Goal: Information Seeking & Learning: Learn about a topic

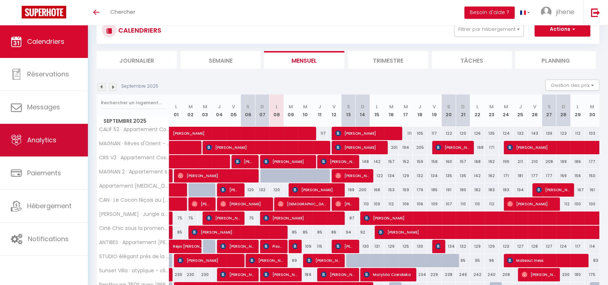
click at [55, 150] on link "Analytics" at bounding box center [44, 140] width 88 height 33
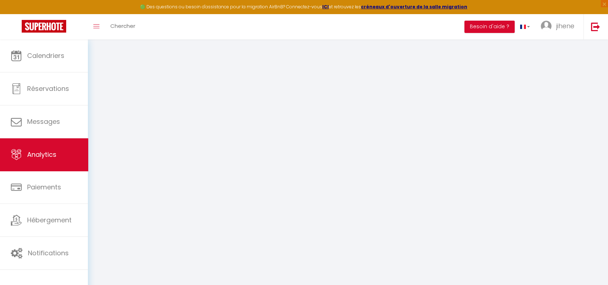
select select "2025"
select select "9"
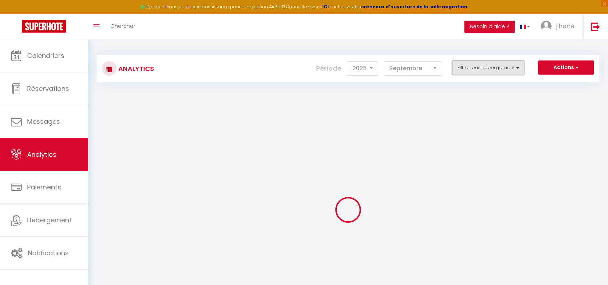
click at [489, 69] on button "Filtrer par hébergement" at bounding box center [488, 67] width 72 height 14
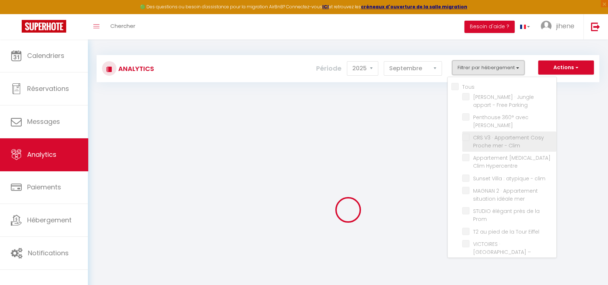
checkbox input "false"
checkbox Parking "false"
checkbox Jacuzzi "false"
checkbox Clim "false"
checkbox Hypercentre "false"
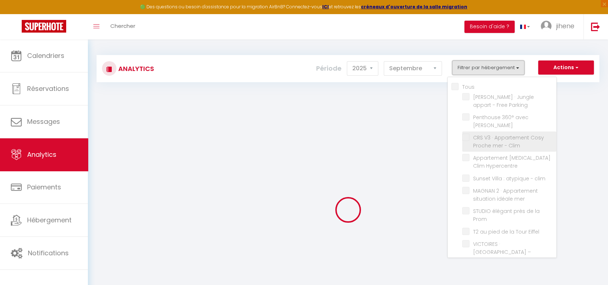
checkbox clim "false"
checkbox mer "false"
checkbox Prom "false"
checkbox Eiffel "false"
checkbox Opéra "false"
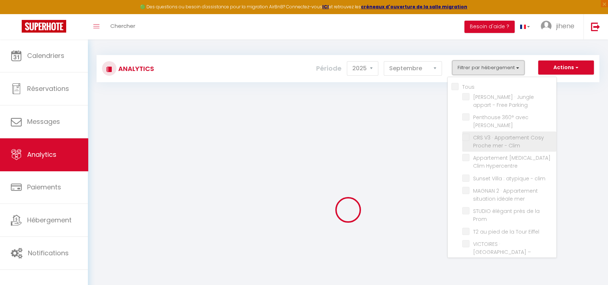
checkbox clim "false"
checkbox anglais "false"
checkbox Clim "false"
checkbox Piscine "false"
checkbox mer "false"
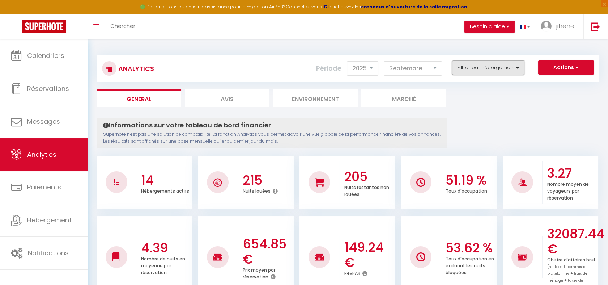
click at [492, 63] on button "Filtrer par hébergement" at bounding box center [488, 67] width 72 height 14
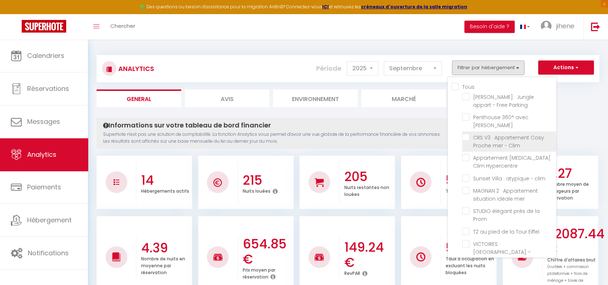
click at [466, 134] on Clim "checkbox" at bounding box center [509, 137] width 94 height 7
checkbox Clim "true"
checkbox Parking "false"
checkbox Jacuzzi "false"
checkbox Hypercentre "false"
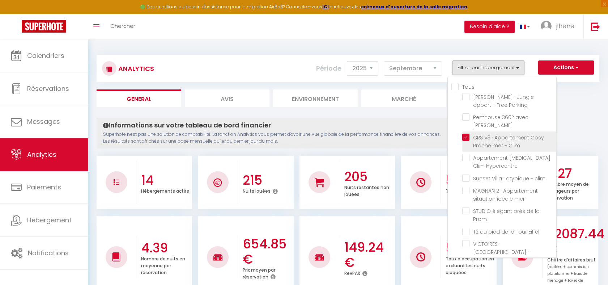
checkbox clim "false"
checkbox mer "false"
checkbox Prom "false"
checkbox Eiffel "false"
checkbox Opéra "false"
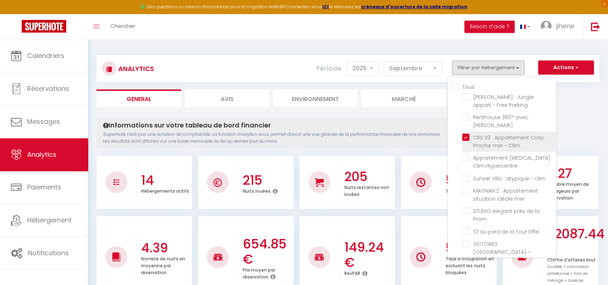
checkbox clim "false"
checkbox anglais "false"
checkbox Clim "false"
checkbox Piscine "false"
checkbox mer "false"
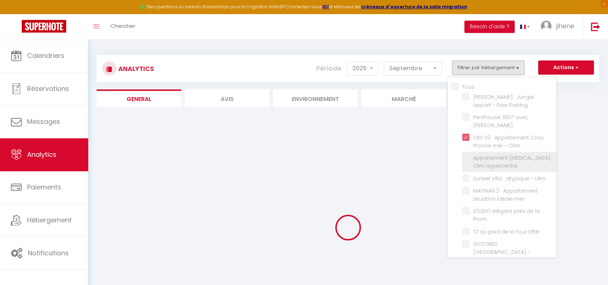
checkbox Parking "false"
checkbox Jacuzzi "false"
checkbox Hypercentre "false"
checkbox clim "false"
checkbox mer "false"
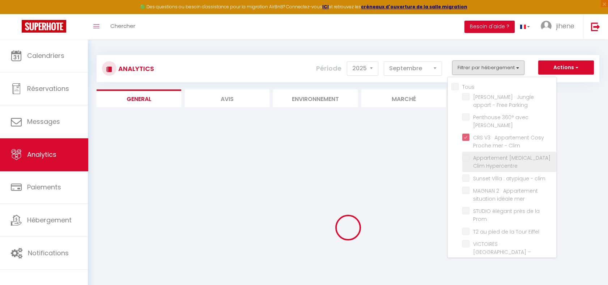
checkbox Prom "false"
checkbox Eiffel "false"
checkbox Opéra "false"
checkbox clim "false"
checkbox anglais "false"
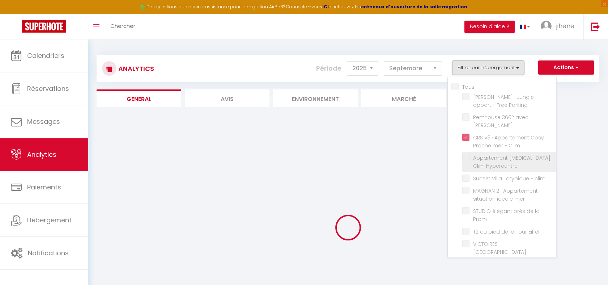
checkbox Clim "false"
checkbox Piscine "false"
checkbox mer "false"
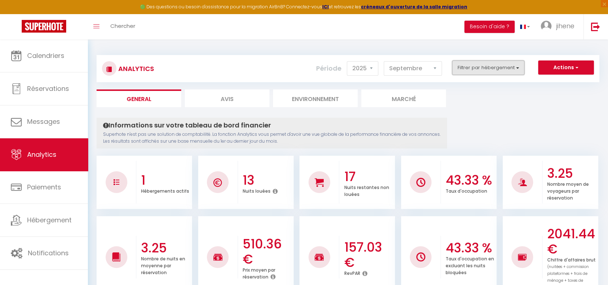
click at [472, 71] on button "Filtrer par hébergement" at bounding box center [488, 67] width 72 height 14
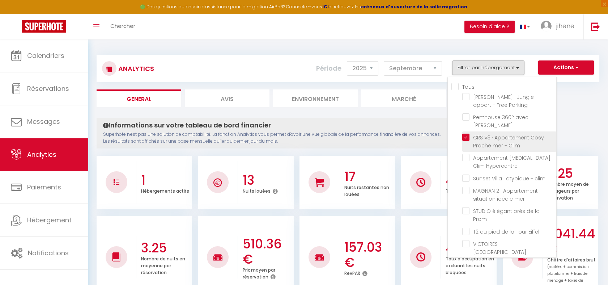
click at [468, 134] on Clim "checkbox" at bounding box center [509, 137] width 94 height 7
checkbox Clim "false"
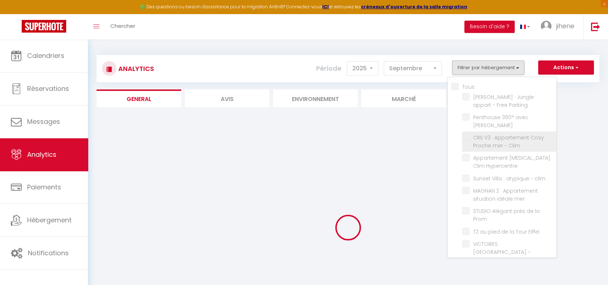
checkbox Parking "false"
checkbox Jacuzzi "false"
checkbox Hypercentre "false"
checkbox clim "false"
checkbox mer "false"
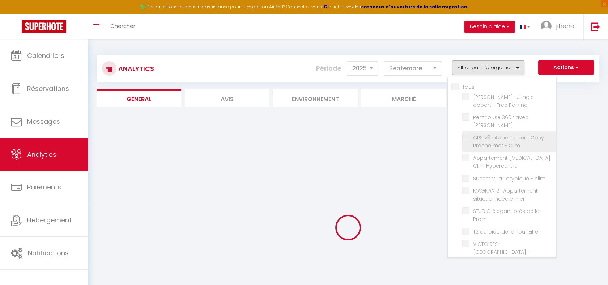
checkbox Prom "false"
checkbox Eiffel "false"
checkbox Opéra "false"
checkbox clim "false"
checkbox anglais "false"
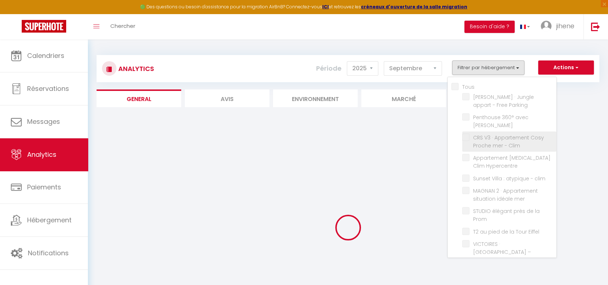
checkbox Clim "false"
checkbox Piscine "false"
checkbox mer "false"
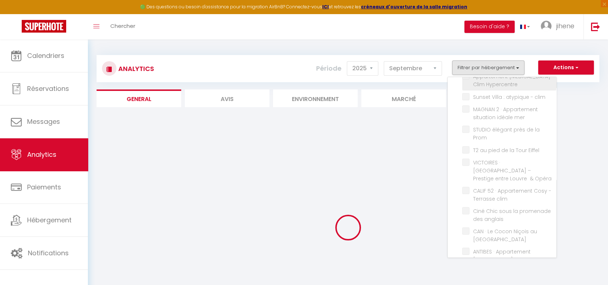
checkbox Parking "false"
checkbox Jacuzzi "false"
checkbox Hypercentre "false"
checkbox clim "false"
checkbox mer "false"
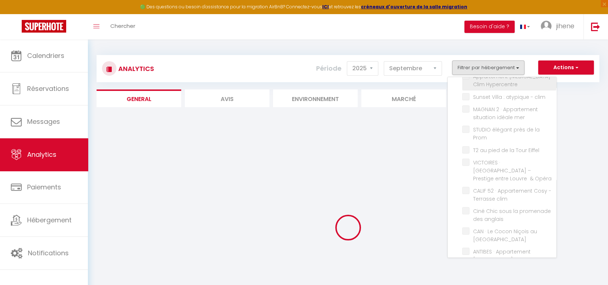
checkbox Prom "false"
checkbox Eiffel "false"
checkbox Opéra "false"
checkbox clim "false"
checkbox anglais "false"
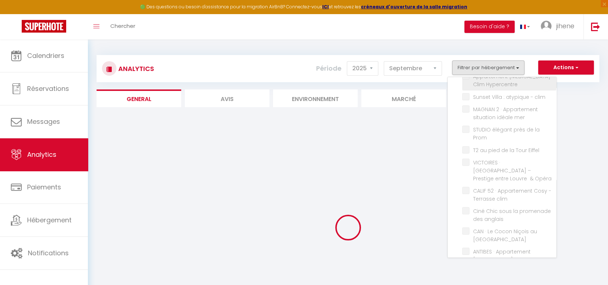
checkbox Clim "false"
checkbox Piscine "false"
checkbox mer "false"
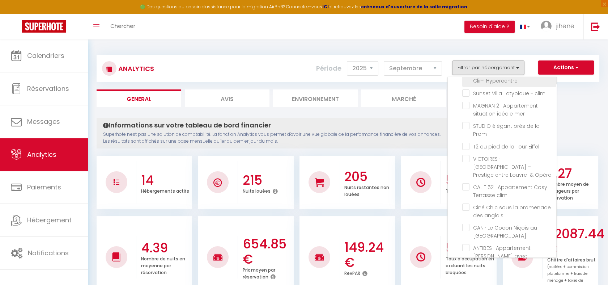
scroll to position [90, 0]
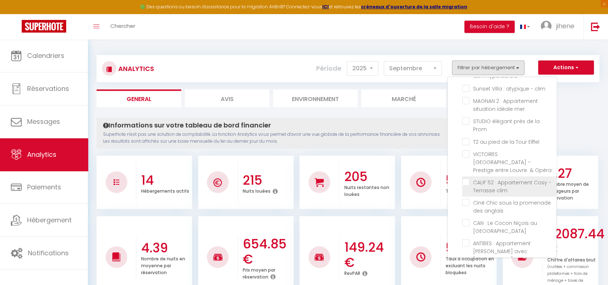
click at [468, 178] on clim "checkbox" at bounding box center [509, 181] width 94 height 7
checkbox clim "true"
checkbox Parking "false"
checkbox Jacuzzi "false"
checkbox Hypercentre "false"
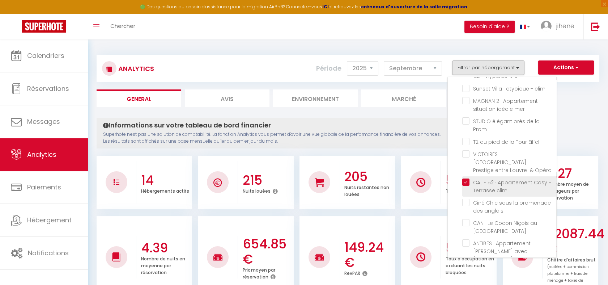
checkbox clim "false"
checkbox mer "false"
checkbox Prom "false"
checkbox Eiffel "false"
checkbox Opéra "false"
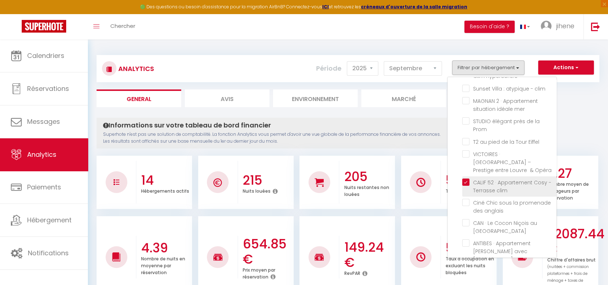
checkbox anglais "false"
checkbox Clim "false"
checkbox Piscine "false"
checkbox mer "false"
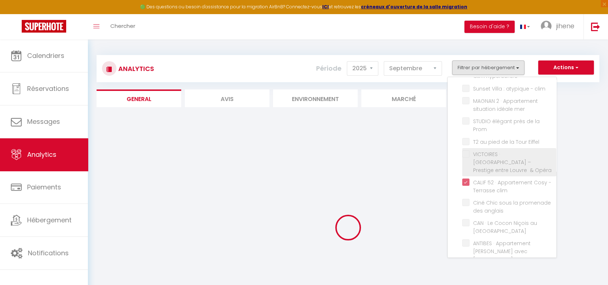
checkbox Parking "false"
checkbox Jacuzzi "false"
checkbox Hypercentre "false"
checkbox clim "false"
checkbox mer "false"
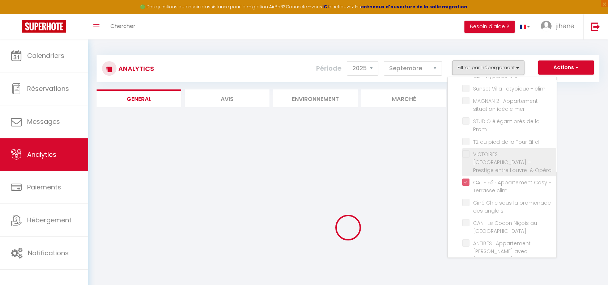
checkbox Prom "false"
checkbox Eiffel "false"
checkbox Opéra "false"
checkbox anglais "false"
checkbox Clim "false"
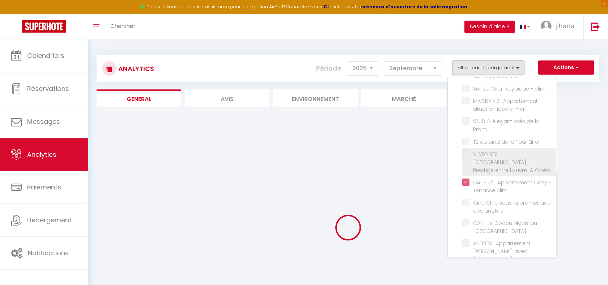
checkbox Piscine "false"
checkbox mer "false"
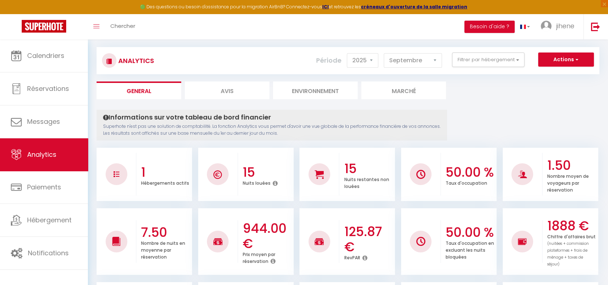
scroll to position [0, 0]
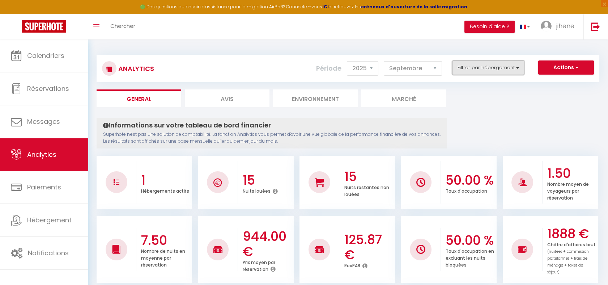
click at [481, 71] on button "Filtrer par hébergement" at bounding box center [488, 67] width 72 height 14
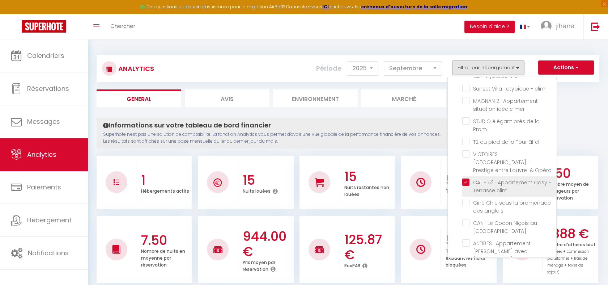
click at [469, 178] on clim "checkbox" at bounding box center [509, 181] width 94 height 7
checkbox clim "false"
checkbox Parking "false"
checkbox Jacuzzi "false"
checkbox Hypercentre "false"
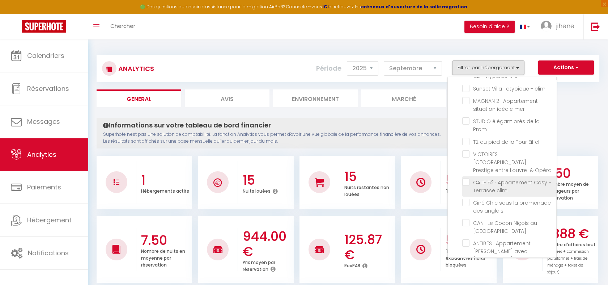
checkbox clim "false"
checkbox mer "false"
checkbox Prom "false"
checkbox Eiffel "false"
checkbox Opéra "false"
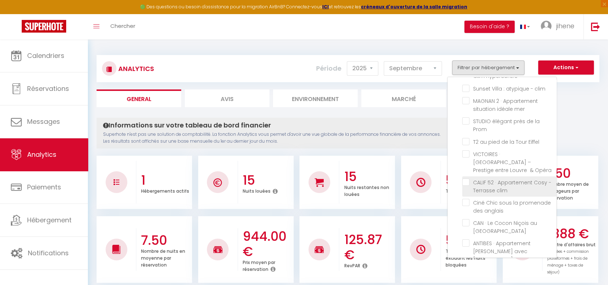
checkbox anglais "false"
checkbox Clim "false"
checkbox Piscine "false"
checkbox mer "false"
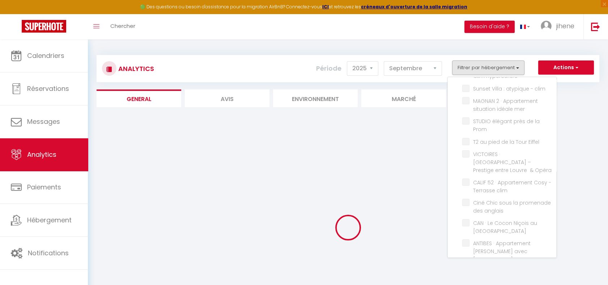
checkbox Parking "false"
checkbox Jacuzzi "false"
checkbox Hypercentre "false"
checkbox clim "false"
checkbox mer "false"
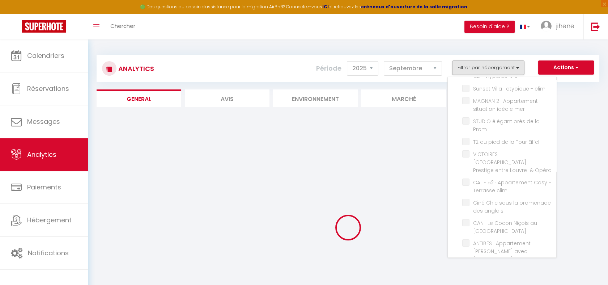
checkbox Prom "false"
checkbox Eiffel "false"
checkbox Opéra "false"
checkbox anglais "false"
checkbox Clim "false"
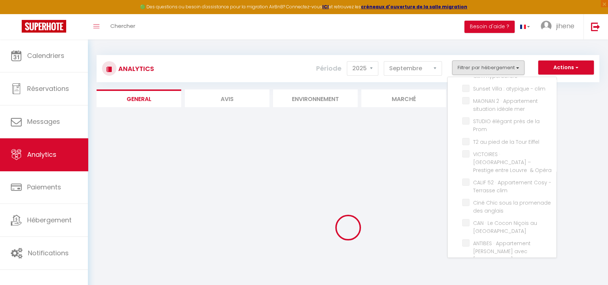
checkbox Piscine "false"
checkbox mer "false"
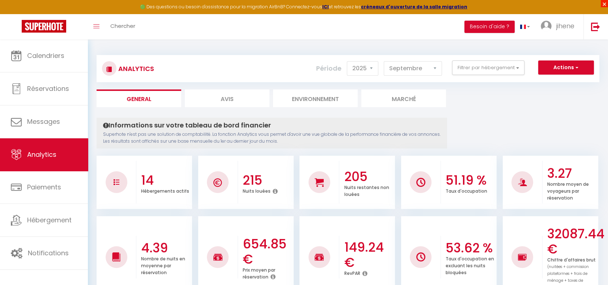
click at [604, 3] on span "×" at bounding box center [604, 3] width 7 height 7
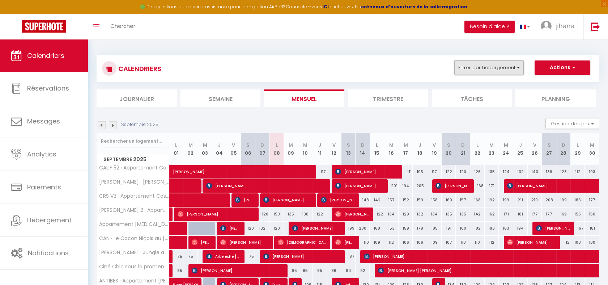
click at [512, 68] on button "Filtrer par hébergement" at bounding box center [489, 67] width 69 height 14
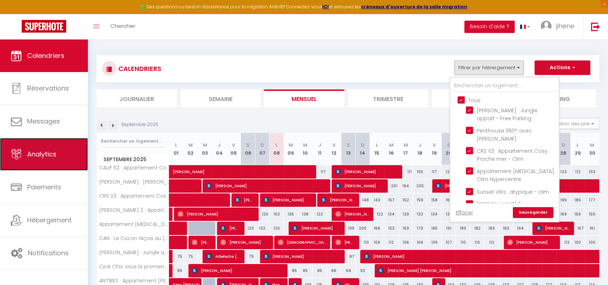
click at [42, 158] on span "Analytics" at bounding box center [41, 153] width 29 height 9
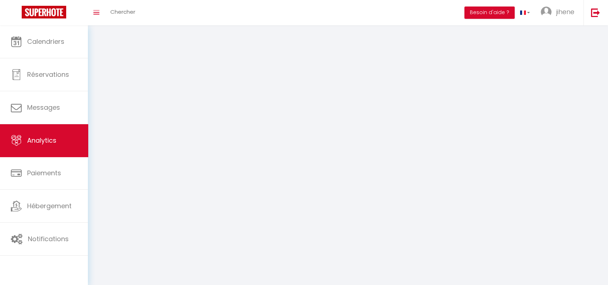
select select "2025"
select select "9"
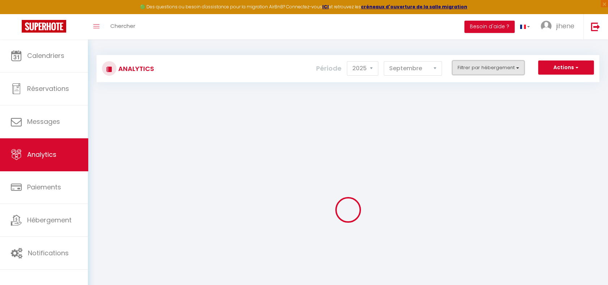
click at [482, 64] on button "Filtrer par hébergement" at bounding box center [488, 67] width 72 height 14
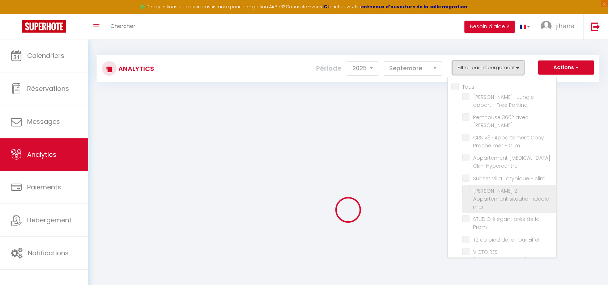
checkbox input "false"
checkbox Parking "false"
checkbox Jacuzzi "false"
checkbox Clim "false"
checkbox Hypercentre "false"
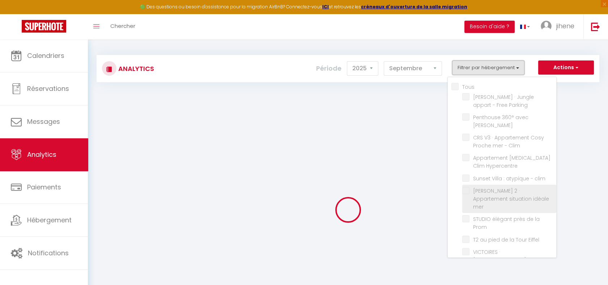
checkbox clim "false"
checkbox mer "false"
checkbox Prom "false"
checkbox Eiffel "false"
checkbox Opéra "false"
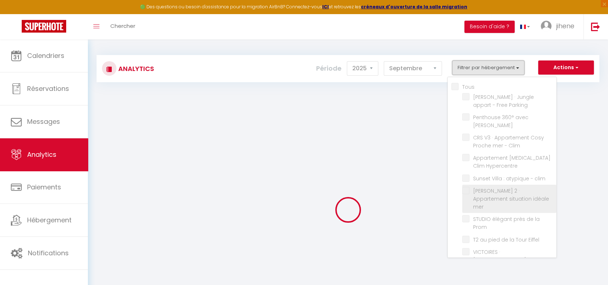
checkbox clim "false"
checkbox anglais "false"
checkbox Clim "false"
checkbox Piscine "false"
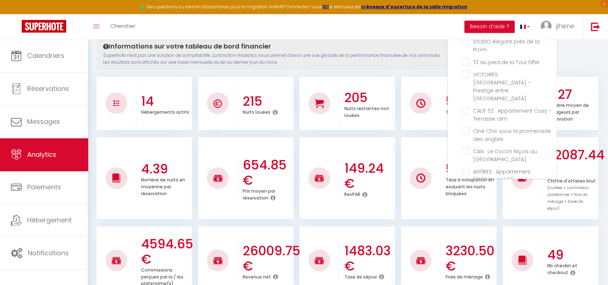
scroll to position [96, 0]
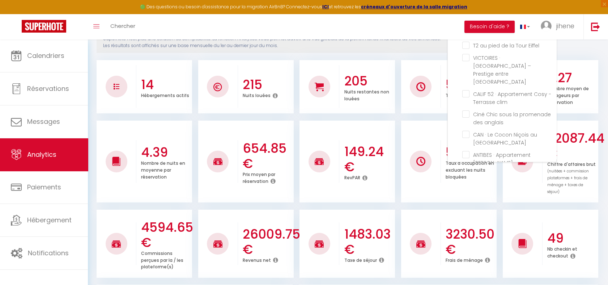
click at [495, 179] on label "MAGNAN · Rêves d'Orient - proche mer" at bounding box center [511, 191] width 82 height 24
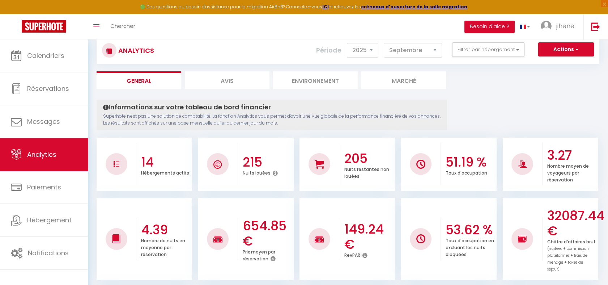
scroll to position [0, 0]
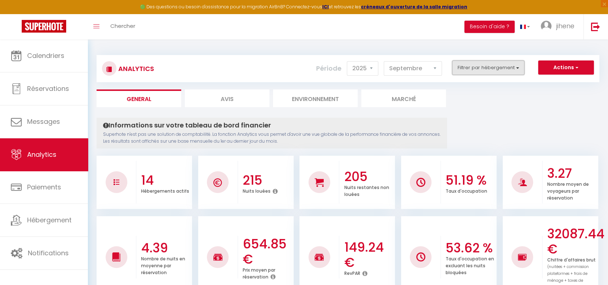
click at [512, 71] on button "Filtrer par hébergement" at bounding box center [488, 67] width 72 height 14
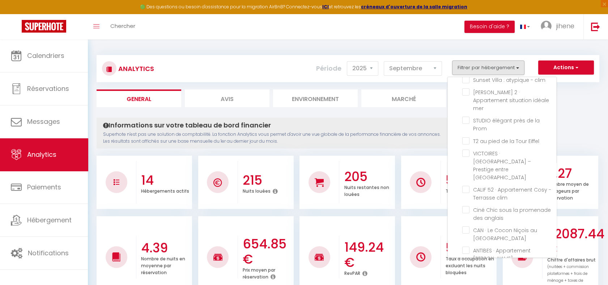
click at [468, 275] on mer "checkbox" at bounding box center [509, 278] width 94 height 7
checkbox mer "true"
checkbox Parking "false"
checkbox Jacuzzi "false"
checkbox Clim "false"
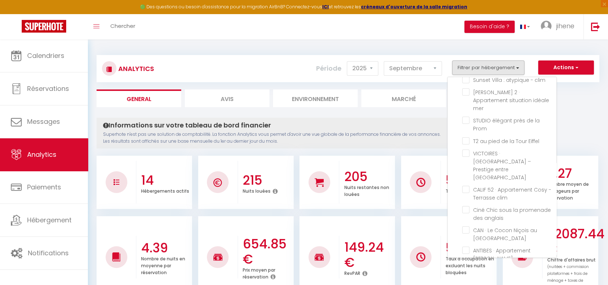
checkbox Hypercentre "false"
checkbox clim "false"
checkbox mer "false"
checkbox Prom "false"
checkbox Eiffel "false"
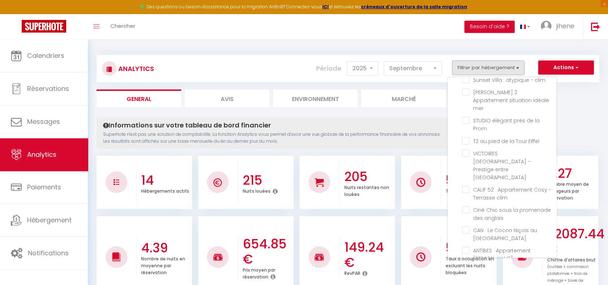
checkbox Opéra "false"
checkbox clim "false"
checkbox anglais "false"
checkbox Clim "false"
checkbox Piscine "false"
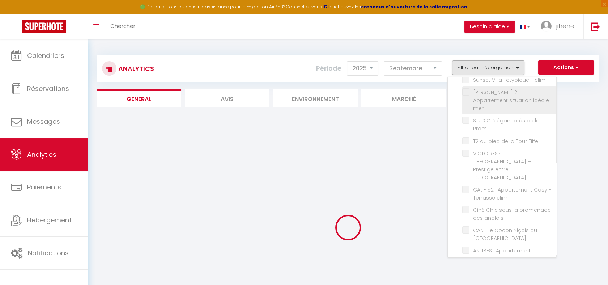
checkbox Parking "false"
checkbox Jacuzzi "false"
checkbox Clim "false"
checkbox Hypercentre "false"
checkbox clim "false"
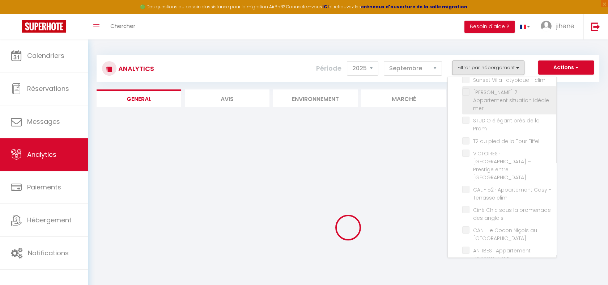
checkbox mer "false"
checkbox Prom "false"
checkbox Eiffel "false"
checkbox Opéra "false"
checkbox clim "false"
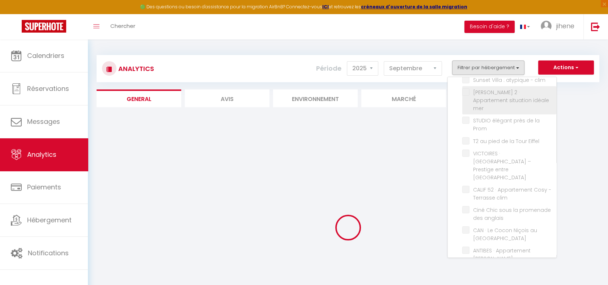
checkbox anglais "false"
checkbox Clim "false"
checkbox Piscine "false"
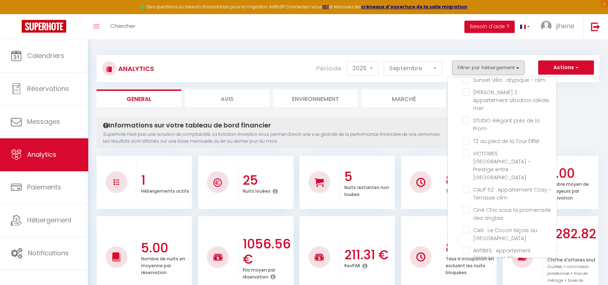
click at [582, 94] on ul "General Avis Environnement Marché" at bounding box center [348, 98] width 503 height 18
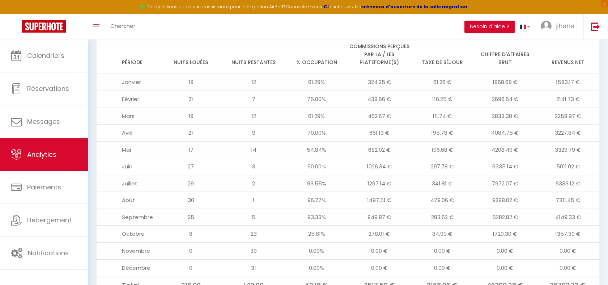
scroll to position [590, 0]
click at [306, 20] on div "Toggle menubar Chercher BUTTON Besoin d'aide ? jihene Paramètres Équipe" at bounding box center [327, 26] width 550 height 25
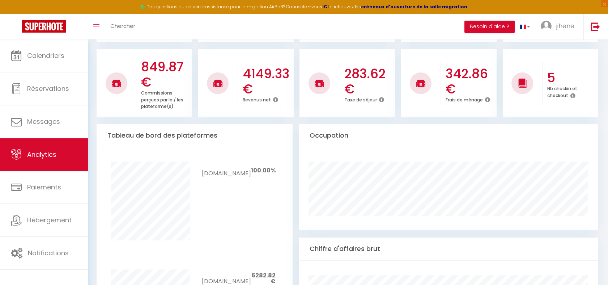
scroll to position [139, 0]
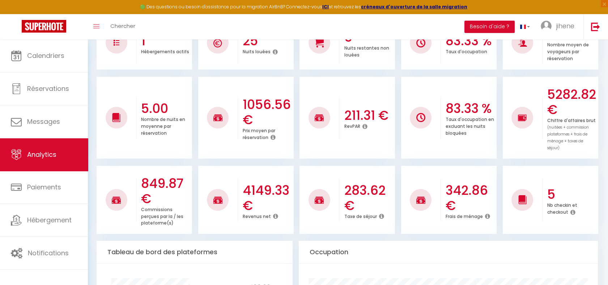
click at [396, 26] on div "Toggle menubar Chercher BUTTON Besoin d'aide ? jihene Paramètres Équipe" at bounding box center [327, 26] width 550 height 25
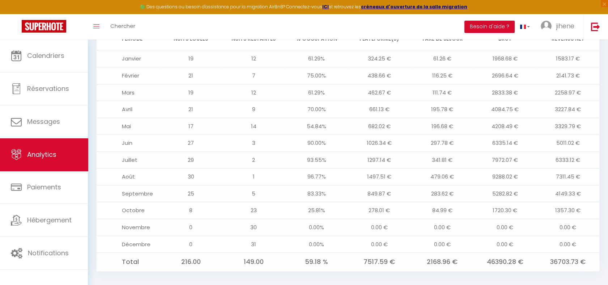
scroll to position [614, 0]
